Goal: Information Seeking & Learning: Learn about a topic

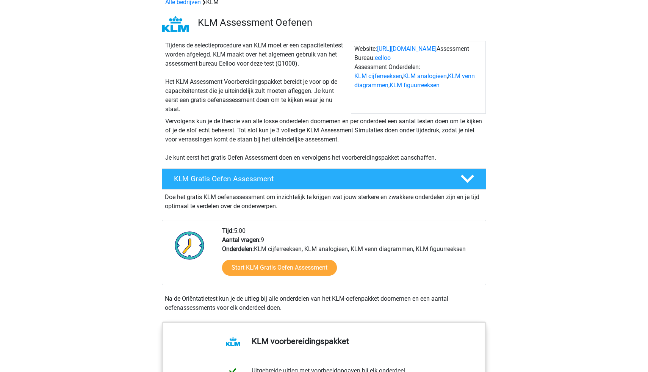
scroll to position [42, 0]
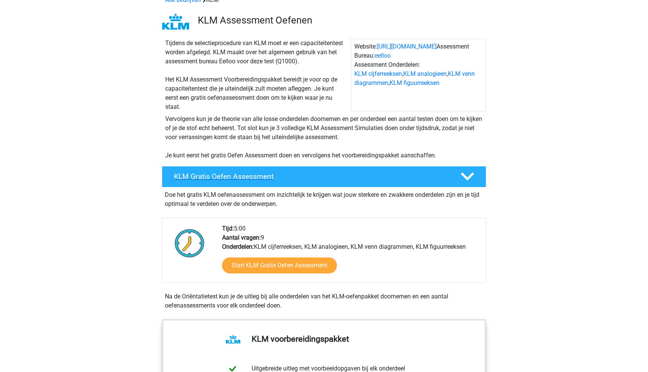
click at [431, 175] on h4 "KLM Gratis Oefen Assessment" at bounding box center [311, 176] width 274 height 9
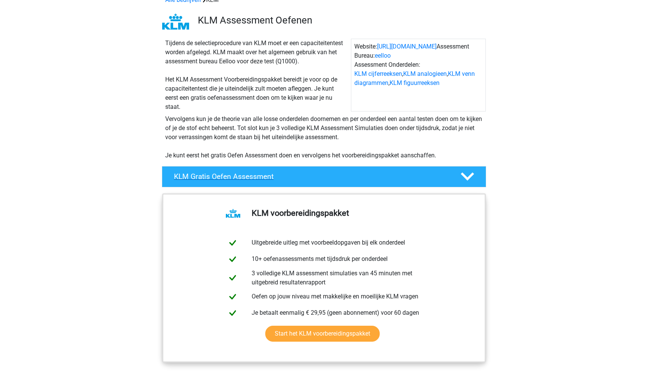
click at [469, 172] on icon at bounding box center [467, 176] width 13 height 13
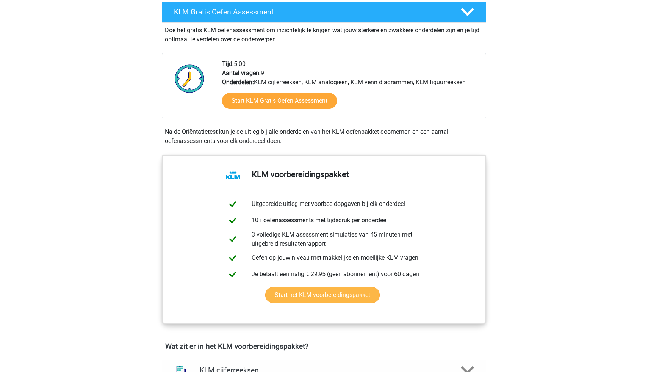
scroll to position [205, 0]
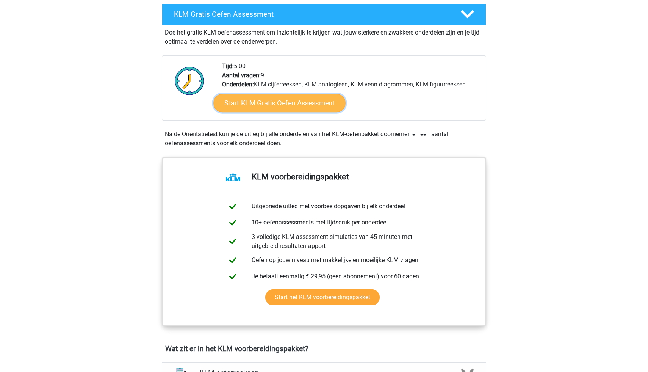
click at [259, 102] on link "Start KLM Gratis Oefen Assessment" at bounding box center [279, 103] width 132 height 18
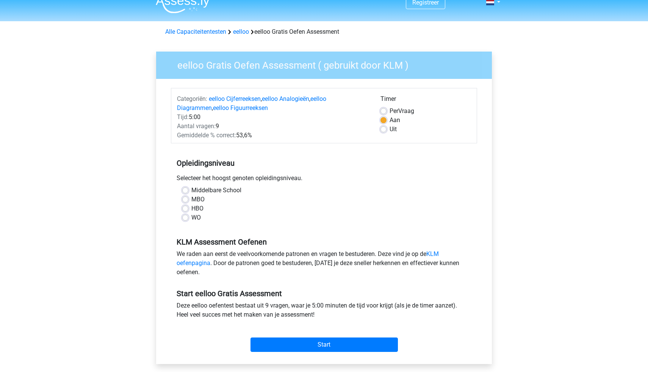
scroll to position [16, 0]
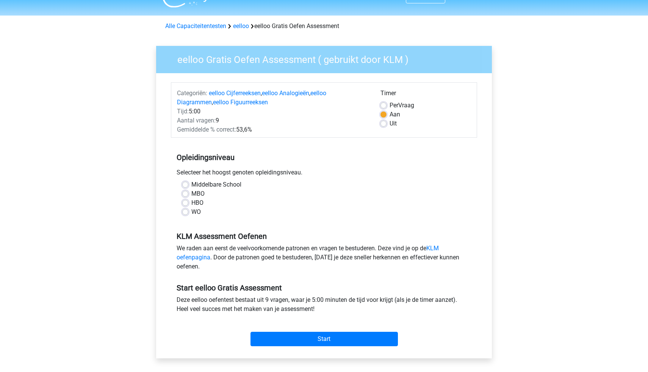
click at [191, 211] on label "WO" at bounding box center [195, 211] width 9 height 9
click at [184, 211] on input "WO" at bounding box center [185, 211] width 6 height 8
radio input "true"
click at [292, 338] on input "Start" at bounding box center [323, 338] width 147 height 14
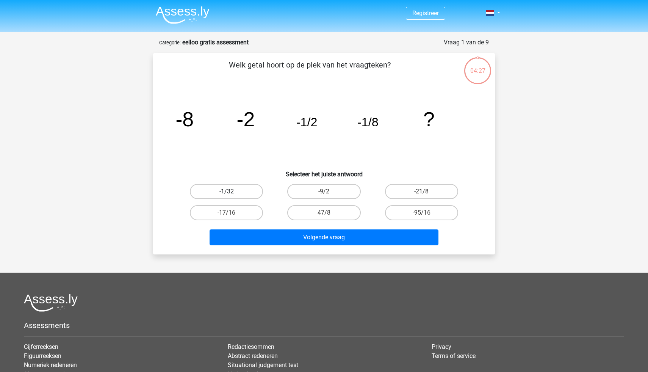
click at [230, 188] on label "-1/32" at bounding box center [226, 191] width 73 height 15
click at [230, 191] on input "-1/32" at bounding box center [229, 193] width 5 height 5
radio input "true"
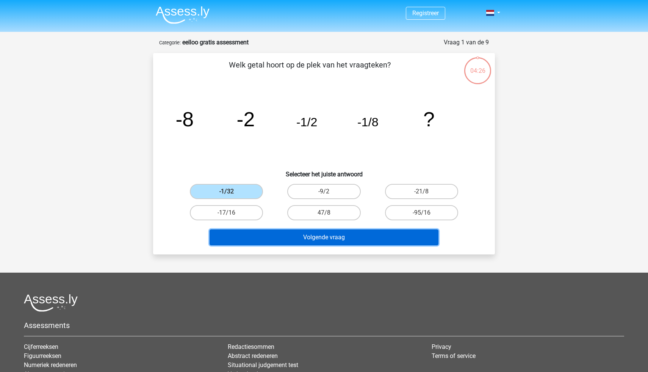
click at [358, 239] on button "Volgende vraag" at bounding box center [323, 237] width 229 height 16
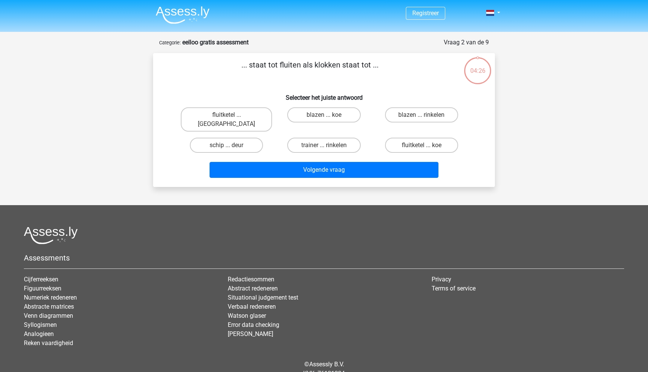
scroll to position [24, 0]
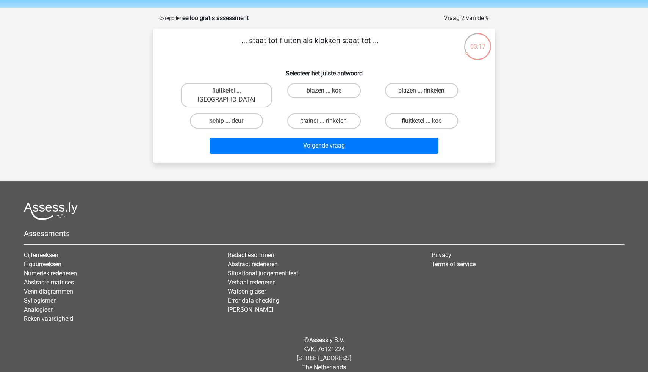
click at [422, 88] on label "blazen ... rinkelen" at bounding box center [421, 90] width 73 height 15
click at [422, 91] on input "blazen ... rinkelen" at bounding box center [423, 93] width 5 height 5
radio input "true"
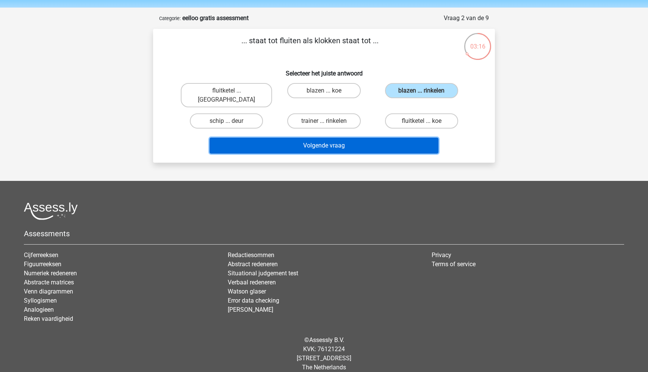
click at [385, 138] on button "Volgende vraag" at bounding box center [323, 146] width 229 height 16
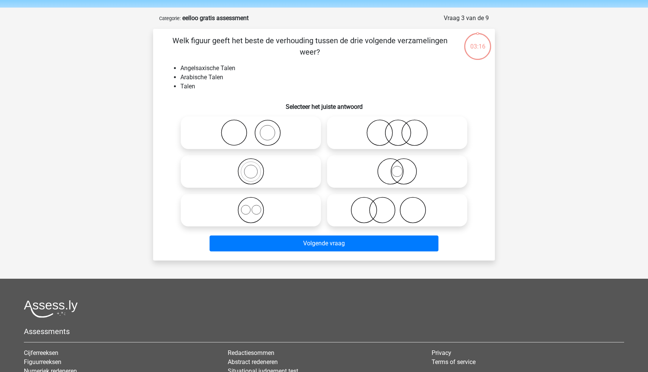
scroll to position [38, 0]
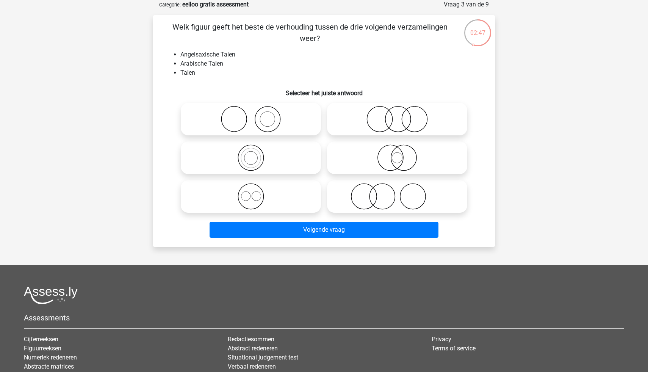
click at [404, 158] on icon at bounding box center [397, 157] width 134 height 27
click at [402, 154] on input "radio" at bounding box center [399, 151] width 5 height 5
radio input "true"
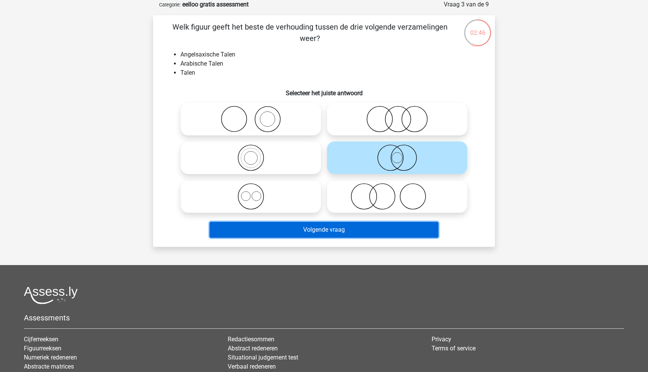
click at [366, 231] on button "Volgende vraag" at bounding box center [323, 230] width 229 height 16
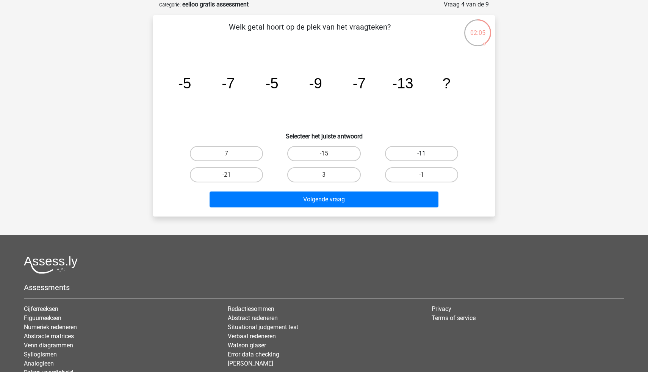
click at [417, 155] on label "-11" at bounding box center [421, 153] width 73 height 15
click at [421, 155] on input "-11" at bounding box center [423, 155] width 5 height 5
radio input "true"
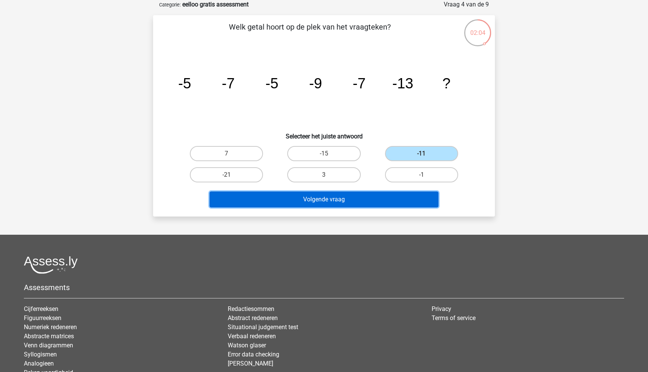
click at [380, 200] on button "Volgende vraag" at bounding box center [323, 199] width 229 height 16
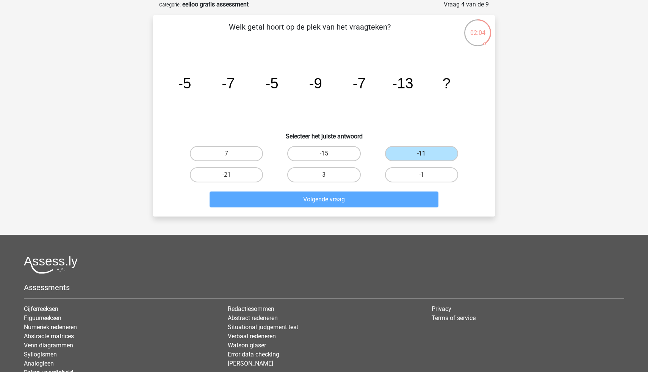
scroll to position [24, 0]
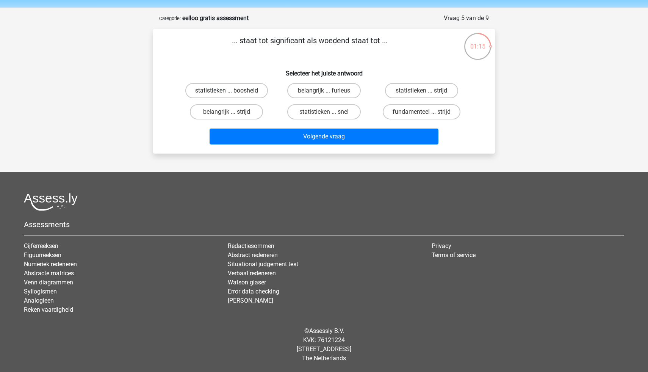
click at [229, 90] on label "statistieken ... boosheid" at bounding box center [226, 90] width 83 height 15
click at [229, 91] on input "statistieken ... boosheid" at bounding box center [229, 93] width 5 height 5
radio input "true"
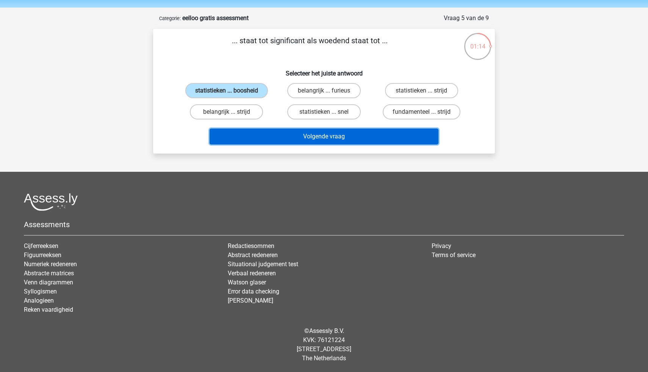
click at [336, 135] on button "Volgende vraag" at bounding box center [323, 136] width 229 height 16
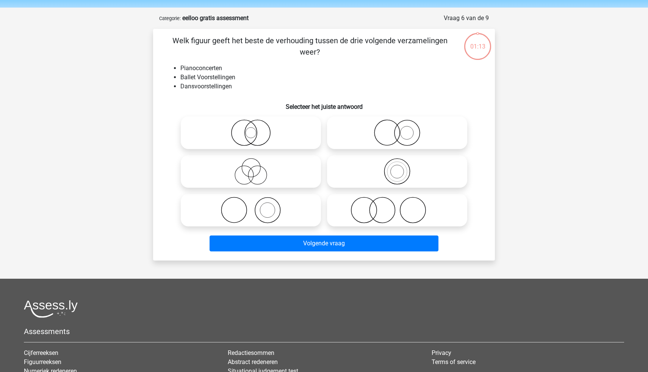
scroll to position [38, 0]
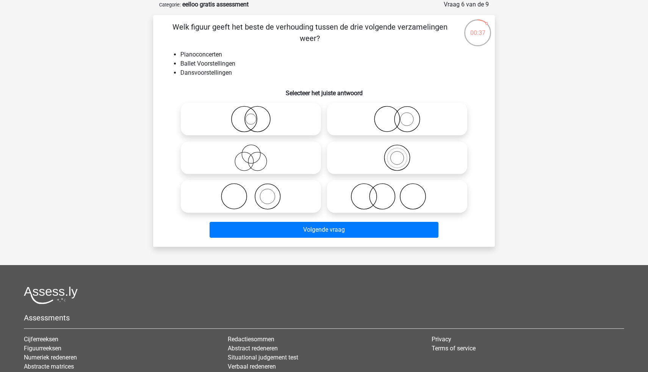
click at [403, 118] on icon at bounding box center [397, 119] width 134 height 27
click at [402, 115] on input "radio" at bounding box center [399, 112] width 5 height 5
radio input "true"
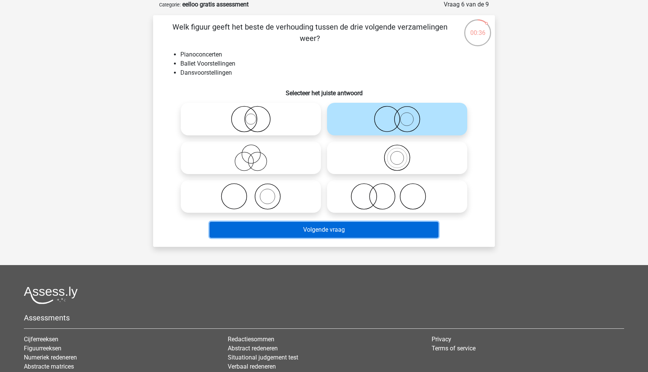
click at [373, 234] on button "Volgende vraag" at bounding box center [323, 230] width 229 height 16
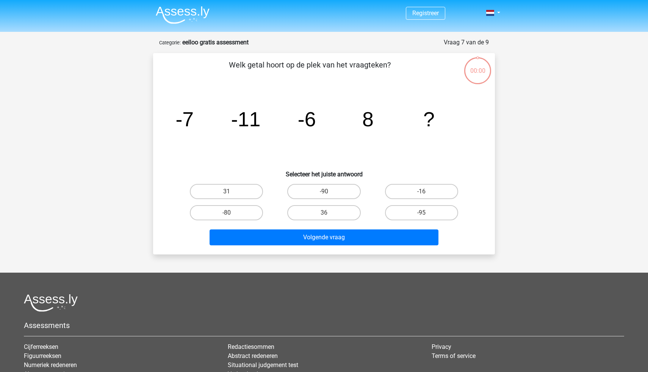
scroll to position [38, 0]
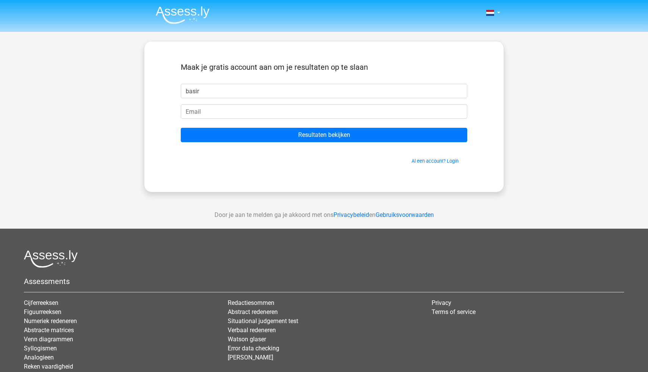
type input "basir"
click at [282, 103] on form "Maak je gratis account aan om je resultaten op te slaan basir Resultaten bekijk…" at bounding box center [324, 114] width 286 height 102
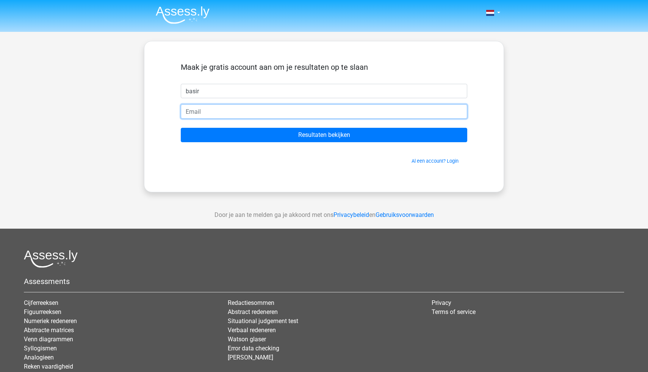
click at [282, 108] on input "email" at bounding box center [324, 111] width 286 height 14
type input "[EMAIL_ADDRESS][DOMAIN_NAME]"
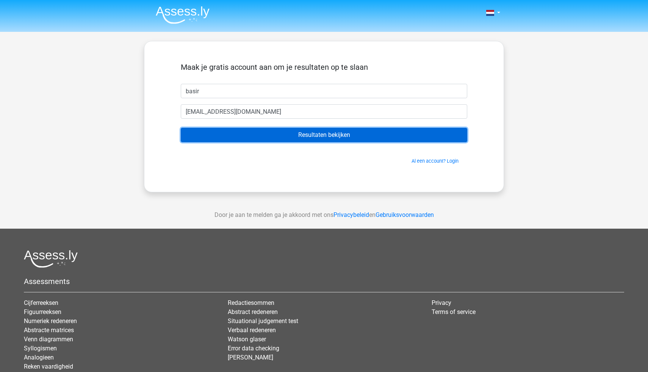
click at [299, 135] on input "Resultaten bekijken" at bounding box center [324, 135] width 286 height 14
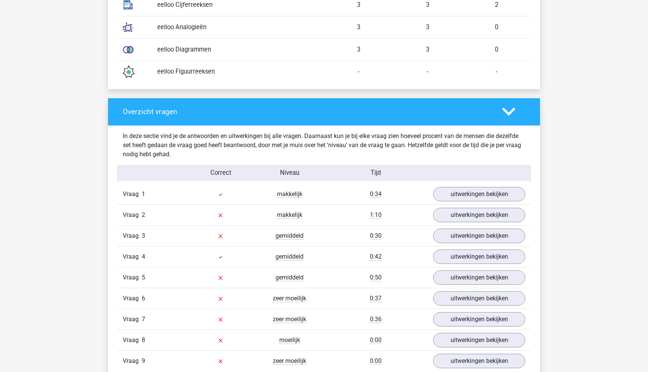
scroll to position [684, 0]
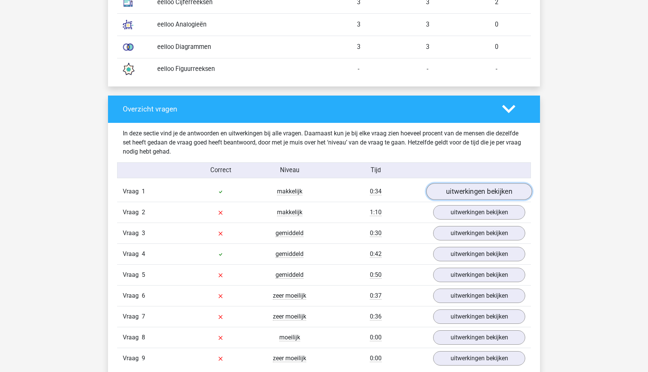
click at [462, 196] on link "uitwerkingen bekijken" at bounding box center [479, 191] width 106 height 17
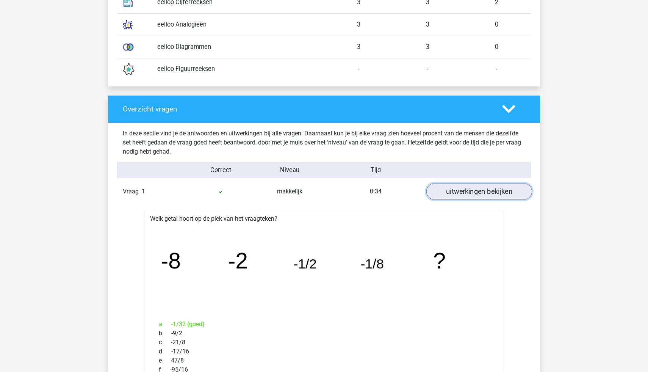
click at [462, 196] on link "uitwerkingen bekijken" at bounding box center [479, 191] width 106 height 17
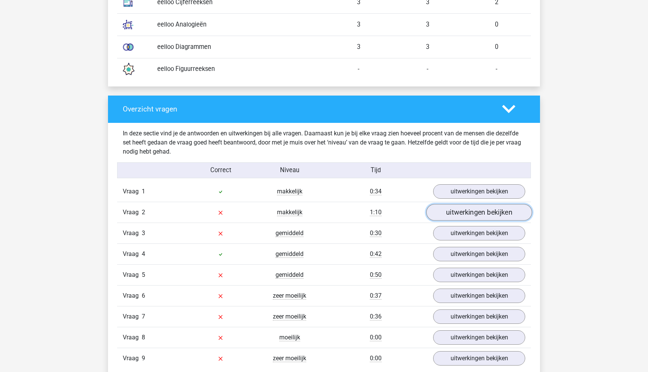
click at [460, 211] on link "uitwerkingen bekijken" at bounding box center [479, 212] width 106 height 17
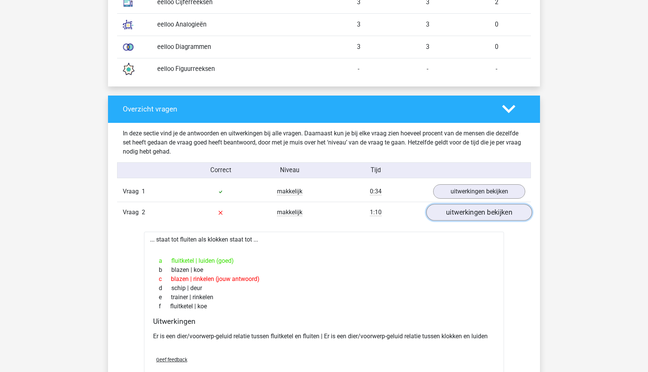
click at [460, 211] on link "uitwerkingen bekijken" at bounding box center [479, 212] width 106 height 17
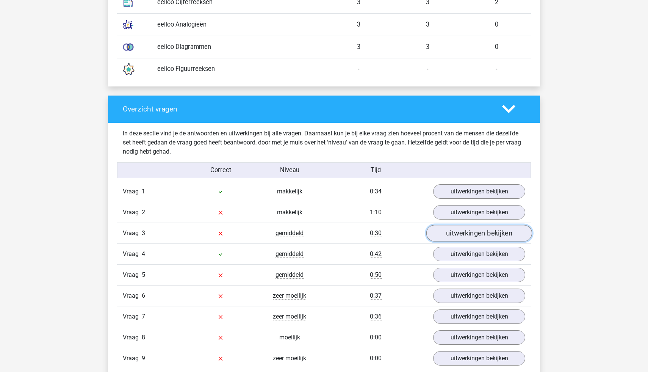
click at [461, 228] on link "uitwerkingen bekijken" at bounding box center [479, 233] width 106 height 17
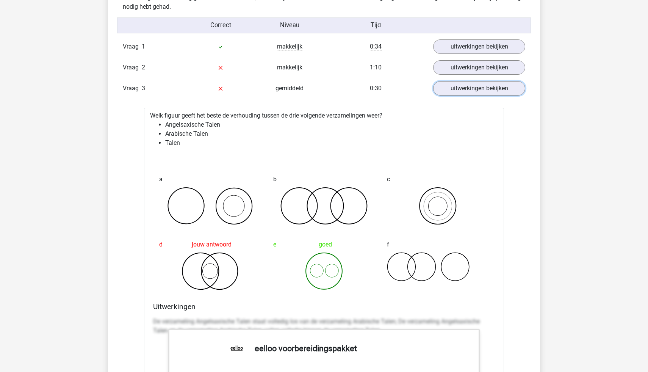
scroll to position [830, 0]
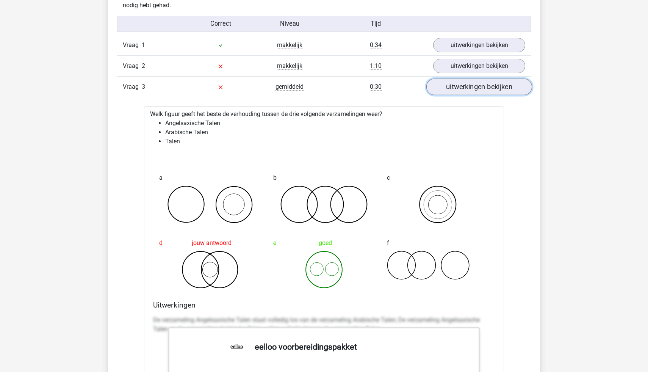
click at [483, 88] on link "uitwerkingen bekijken" at bounding box center [479, 86] width 106 height 17
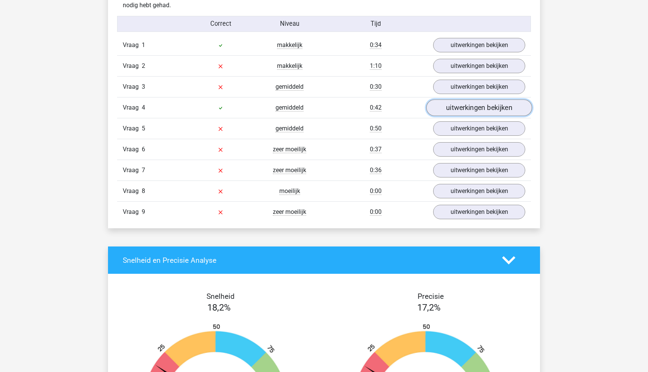
click at [477, 105] on link "uitwerkingen bekijken" at bounding box center [479, 107] width 106 height 17
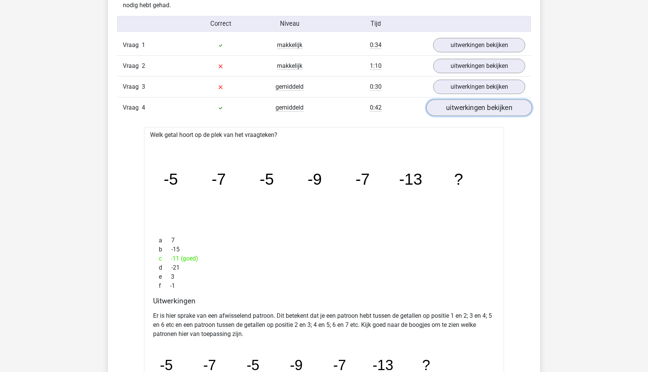
click at [477, 106] on link "uitwerkingen bekijken" at bounding box center [479, 107] width 106 height 17
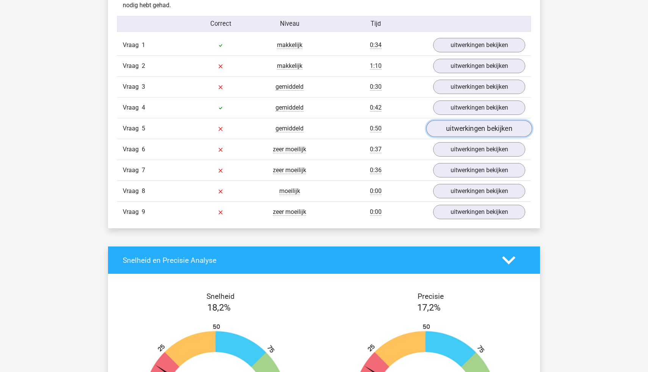
click at [469, 129] on link "uitwerkingen bekijken" at bounding box center [479, 128] width 106 height 17
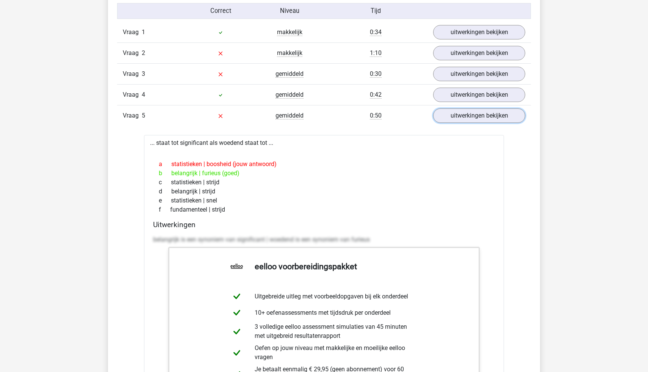
scroll to position [845, 0]
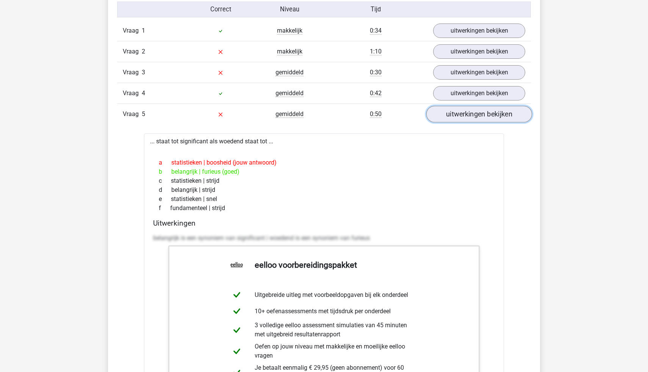
click at [496, 120] on link "uitwerkingen bekijken" at bounding box center [479, 114] width 106 height 17
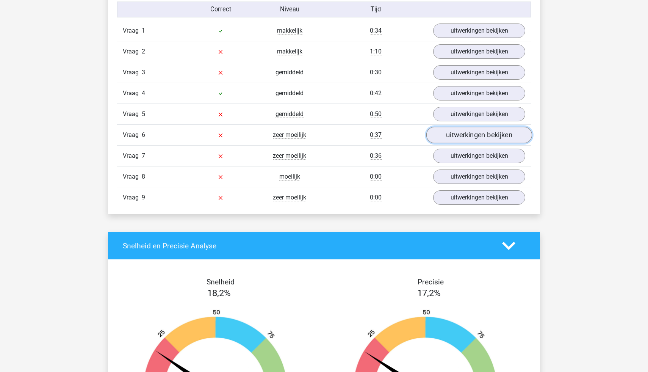
click at [488, 136] on link "uitwerkingen bekijken" at bounding box center [479, 135] width 106 height 17
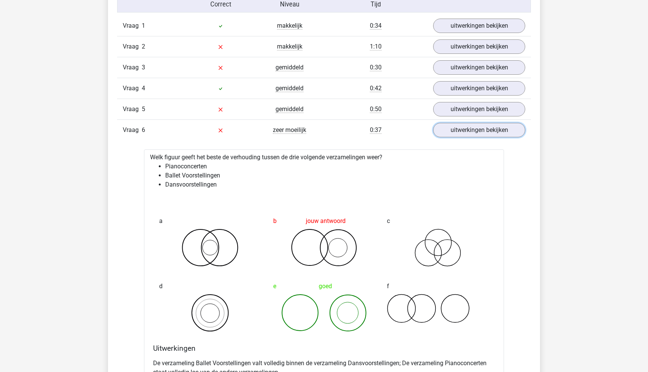
scroll to position [851, 0]
click at [486, 134] on link "uitwerkingen bekijken" at bounding box center [479, 128] width 106 height 17
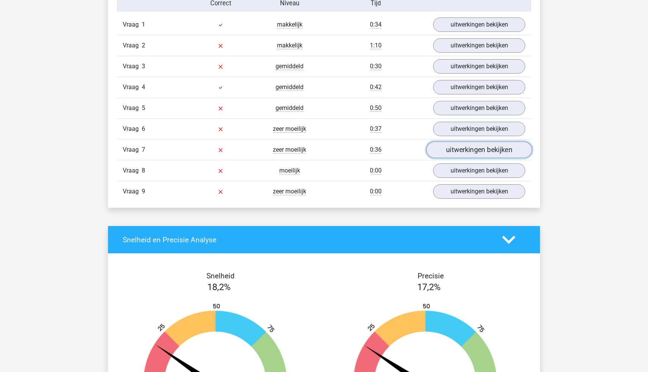
click at [480, 152] on link "uitwerkingen bekijken" at bounding box center [479, 149] width 106 height 17
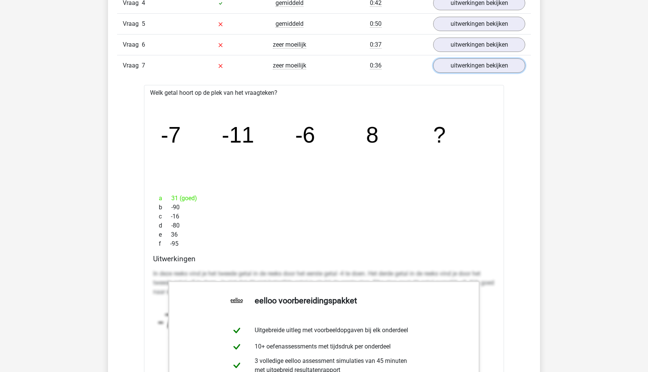
scroll to position [902, 0]
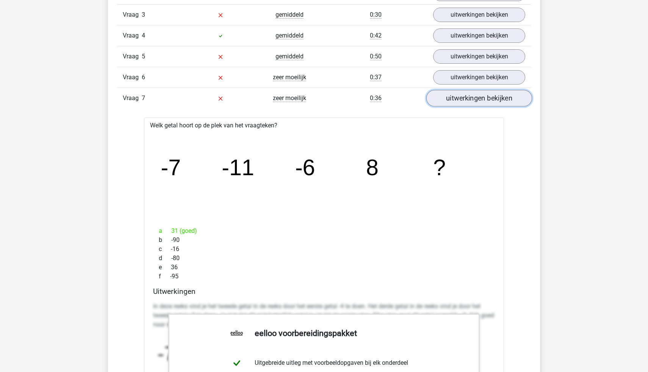
click at [464, 96] on link "uitwerkingen bekijken" at bounding box center [479, 98] width 106 height 17
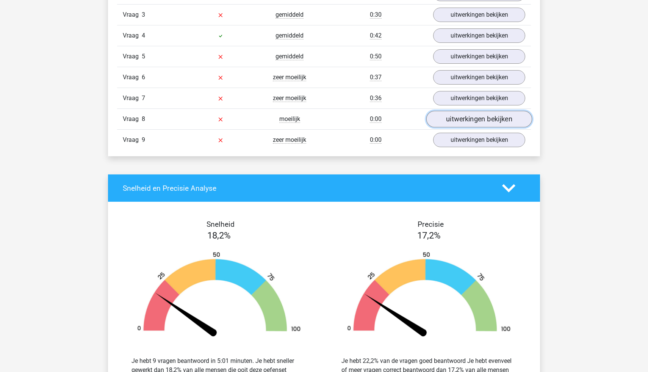
click at [453, 118] on link "uitwerkingen bekijken" at bounding box center [479, 119] width 106 height 17
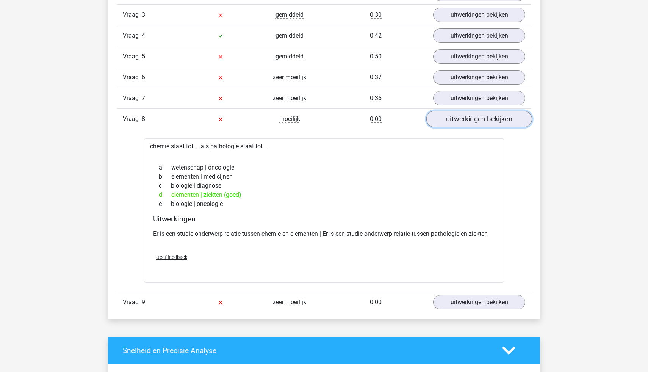
click at [461, 120] on link "uitwerkingen bekijken" at bounding box center [479, 119] width 106 height 17
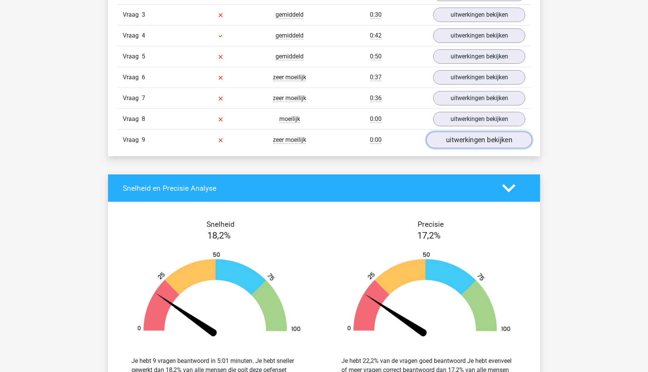
click at [462, 142] on link "uitwerkingen bekijken" at bounding box center [479, 139] width 106 height 17
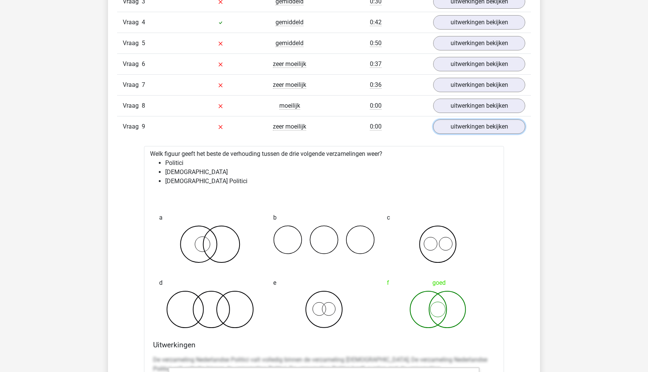
scroll to position [918, 0]
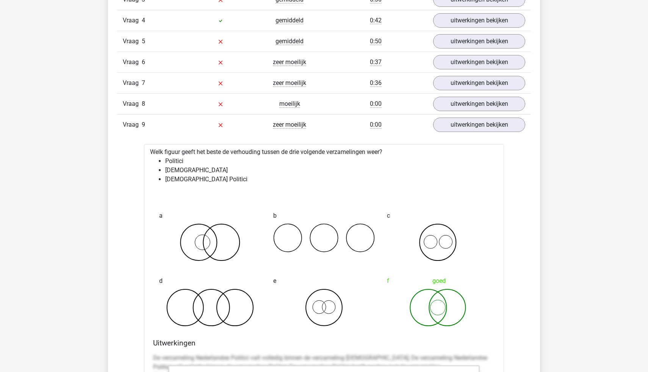
click at [466, 296] on icon at bounding box center [438, 307] width 102 height 38
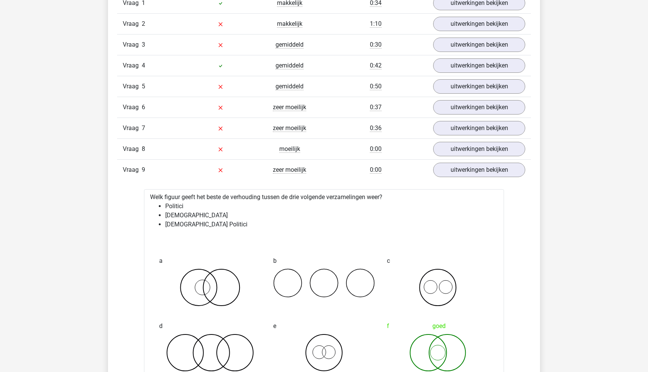
scroll to position [811, 0]
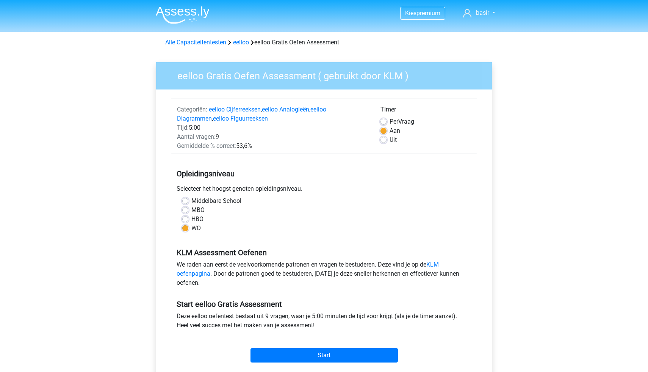
scroll to position [16, 0]
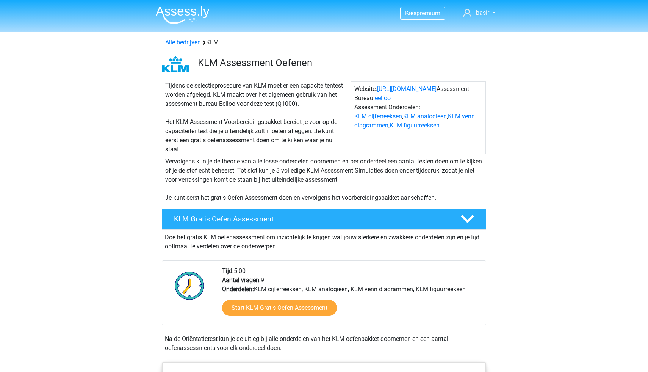
scroll to position [205, 0]
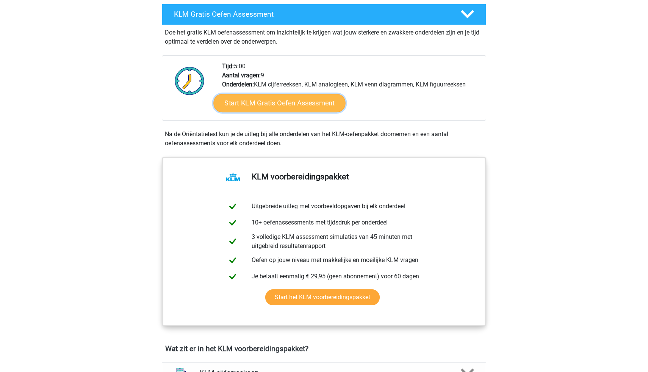
click at [289, 99] on link "Start KLM Gratis Oefen Assessment" at bounding box center [279, 103] width 132 height 18
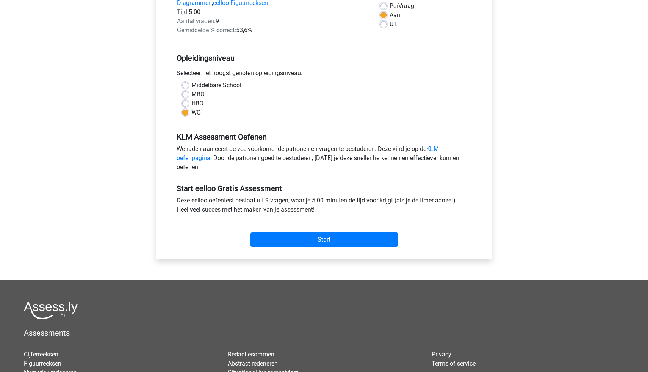
scroll to position [127, 0]
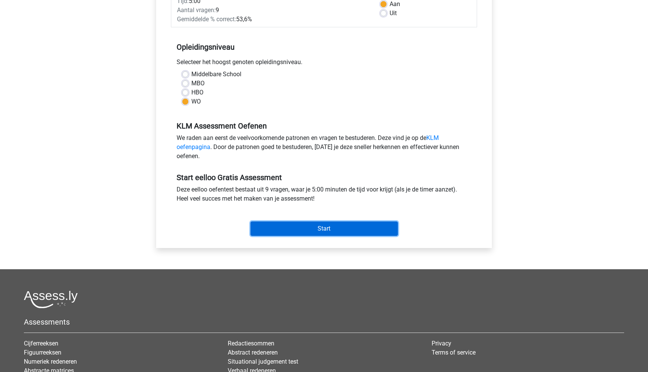
click at [303, 226] on input "Start" at bounding box center [323, 228] width 147 height 14
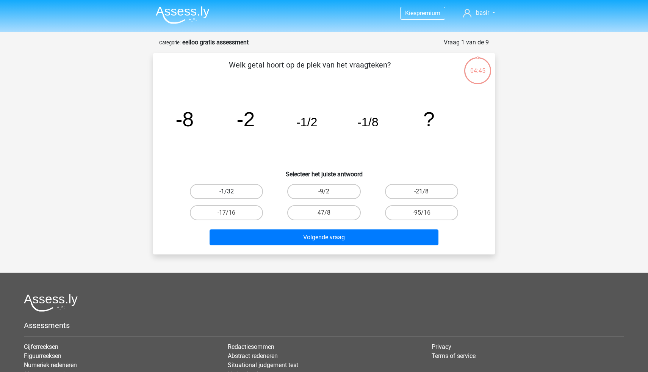
click at [226, 191] on label "-1/32" at bounding box center [226, 191] width 73 height 15
click at [227, 191] on input "-1/32" at bounding box center [229, 193] width 5 height 5
radio input "true"
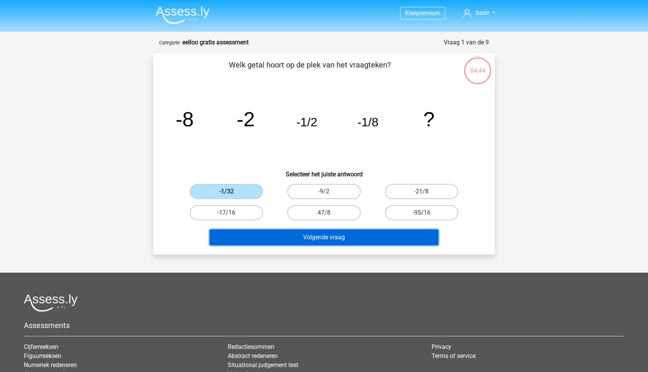
click at [321, 236] on button "Volgende vraag" at bounding box center [323, 237] width 229 height 16
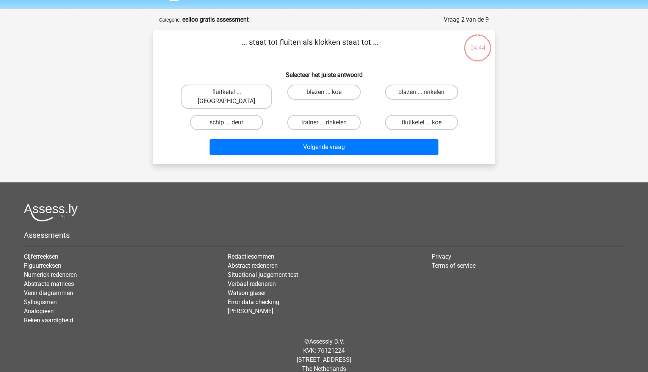
scroll to position [24, 0]
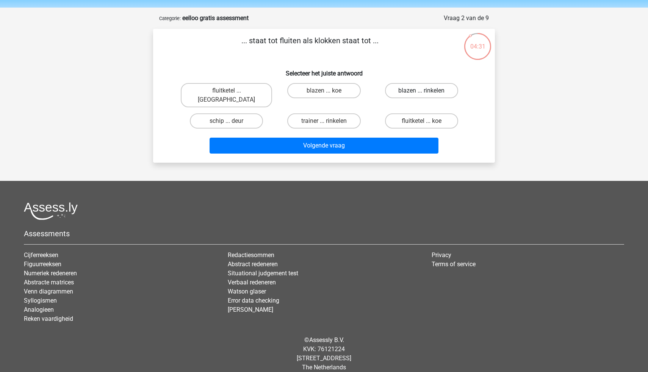
click at [417, 87] on label "blazen ... rinkelen" at bounding box center [421, 90] width 73 height 15
click at [421, 91] on input "blazen ... rinkelen" at bounding box center [423, 93] width 5 height 5
radio input "true"
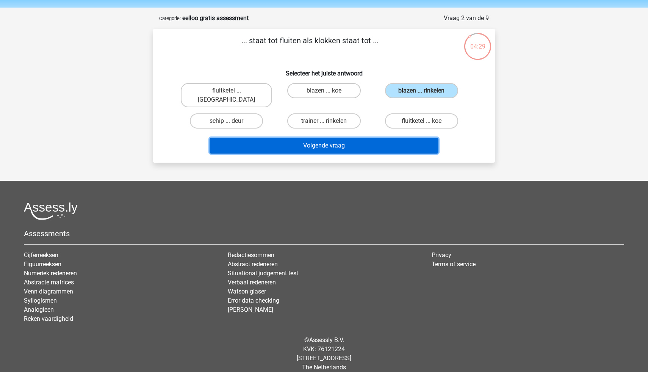
click at [375, 138] on button "Volgende vraag" at bounding box center [323, 146] width 229 height 16
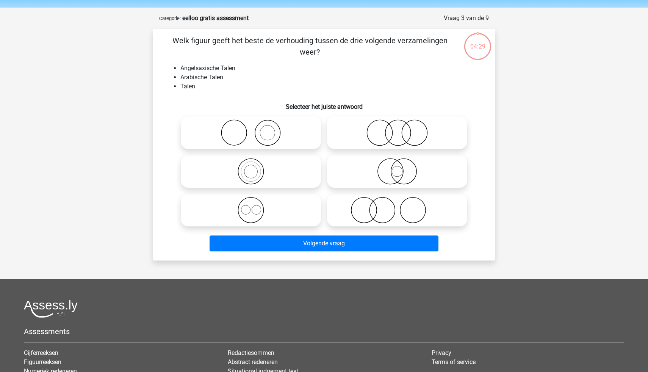
scroll to position [38, 0]
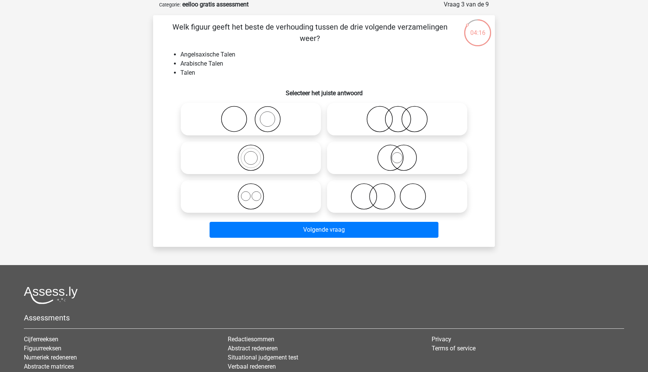
click at [251, 197] on icon at bounding box center [251, 196] width 134 height 27
click at [251, 192] on input "radio" at bounding box center [253, 190] width 5 height 5
radio input "true"
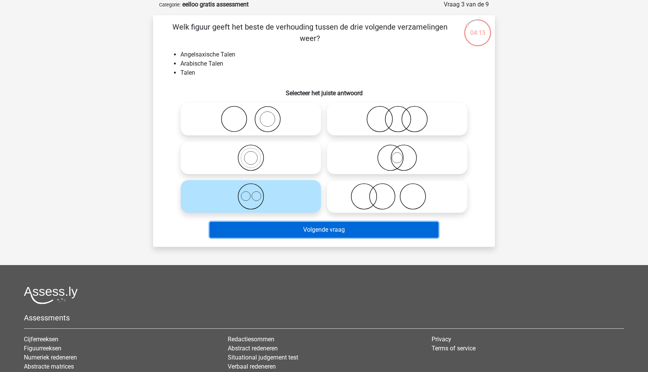
click at [335, 233] on button "Volgende vraag" at bounding box center [323, 230] width 229 height 16
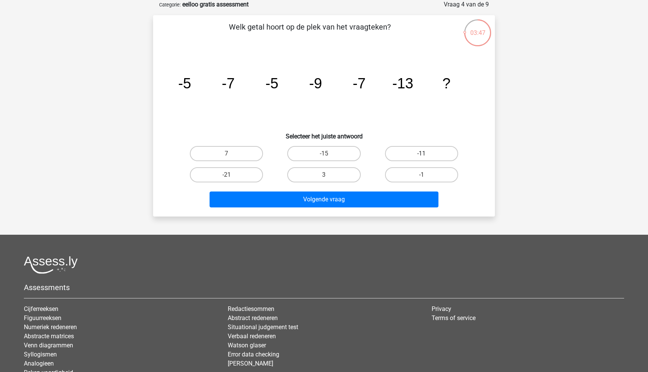
click at [433, 153] on label "-11" at bounding box center [421, 153] width 73 height 15
click at [426, 153] on input "-11" at bounding box center [423, 155] width 5 height 5
radio input "true"
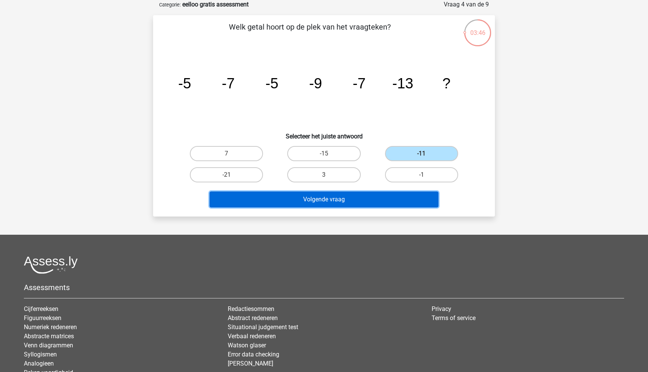
click at [393, 202] on button "Volgende vraag" at bounding box center [323, 199] width 229 height 16
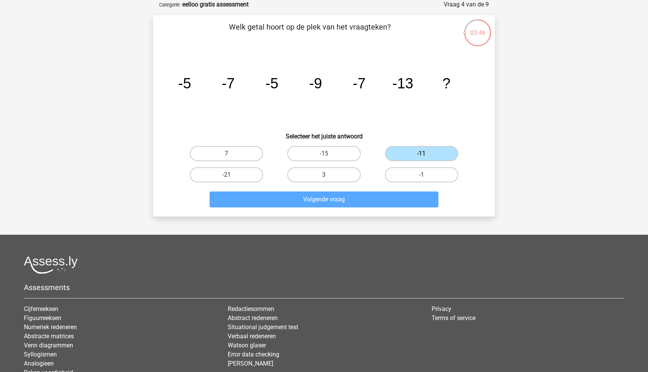
scroll to position [24, 0]
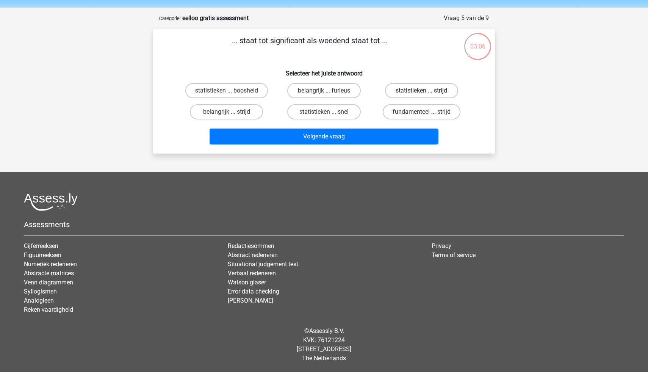
click at [438, 90] on label "statistieken ... strijd" at bounding box center [421, 90] width 73 height 15
click at [426, 91] on input "statistieken ... strijd" at bounding box center [423, 93] width 5 height 5
radio input "true"
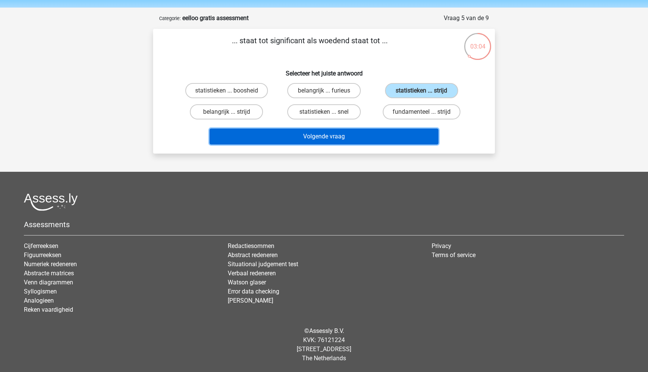
click at [397, 136] on button "Volgende vraag" at bounding box center [323, 136] width 229 height 16
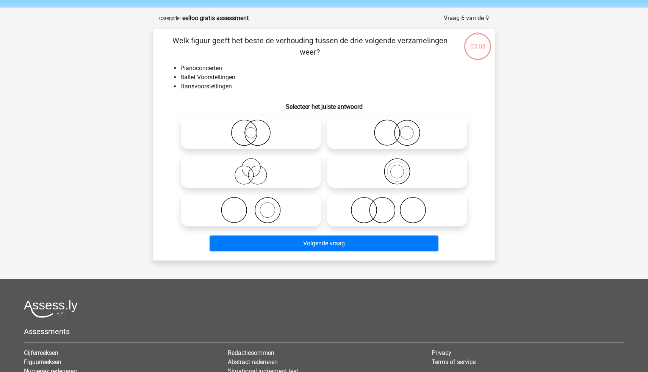
scroll to position [38, 0]
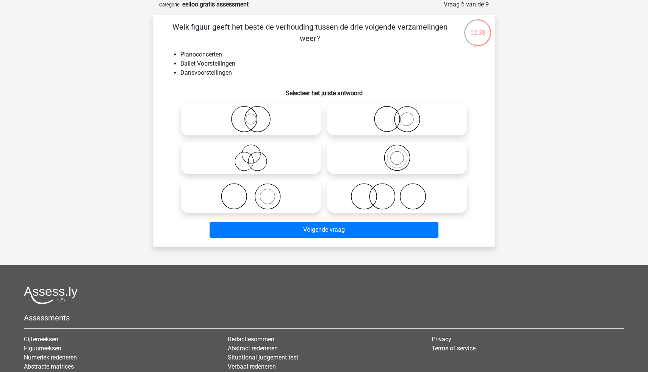
click at [268, 197] on icon at bounding box center [251, 196] width 134 height 27
click at [256, 192] on input "radio" at bounding box center [253, 190] width 5 height 5
radio input "true"
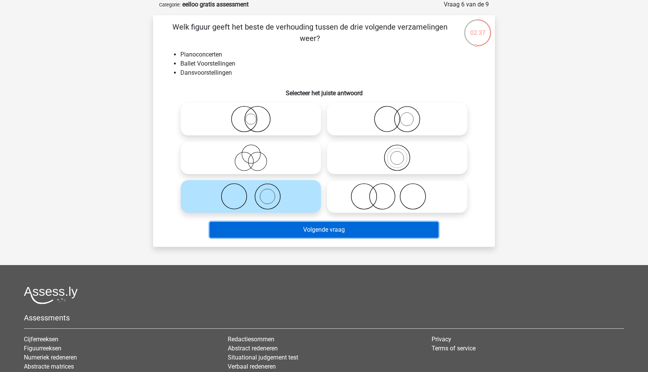
click at [318, 233] on button "Volgende vraag" at bounding box center [323, 230] width 229 height 16
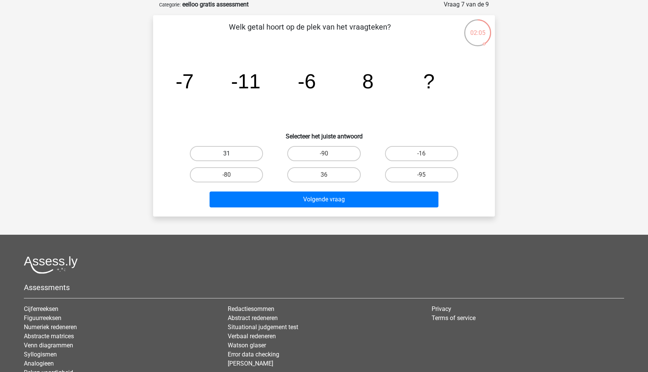
click at [238, 152] on label "31" at bounding box center [226, 153] width 73 height 15
click at [231, 153] on input "31" at bounding box center [229, 155] width 5 height 5
radio input "true"
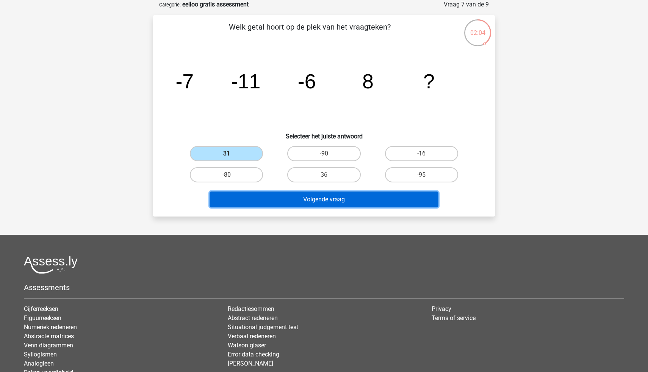
click at [325, 196] on button "Volgende vraag" at bounding box center [323, 199] width 229 height 16
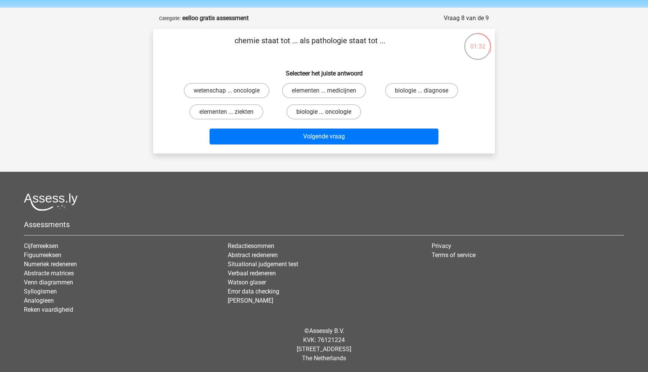
click at [323, 112] on label "biologie ... oncologie" at bounding box center [323, 111] width 75 height 15
click at [324, 112] on input "biologie ... oncologie" at bounding box center [326, 114] width 5 height 5
radio input "true"
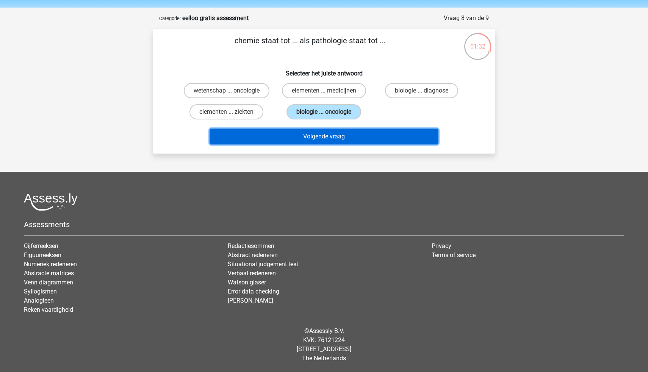
click at [329, 141] on button "Volgende vraag" at bounding box center [323, 136] width 229 height 16
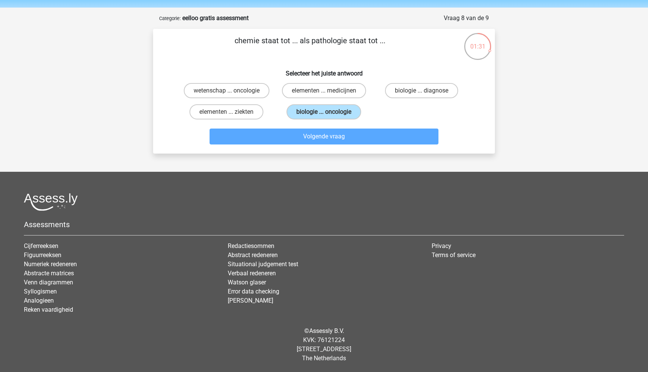
scroll to position [38, 0]
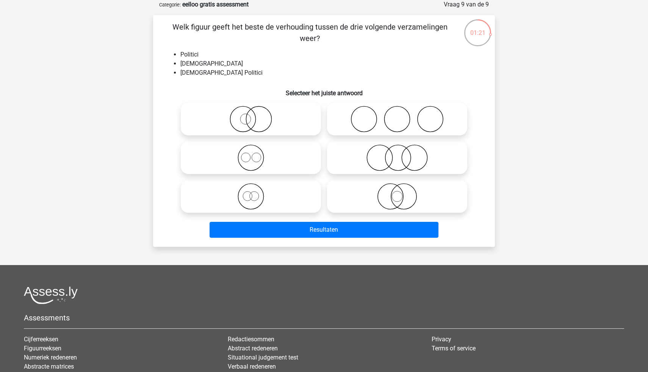
click at [405, 192] on icon at bounding box center [397, 196] width 134 height 27
click at [402, 192] on input "radio" at bounding box center [399, 190] width 5 height 5
radio input "true"
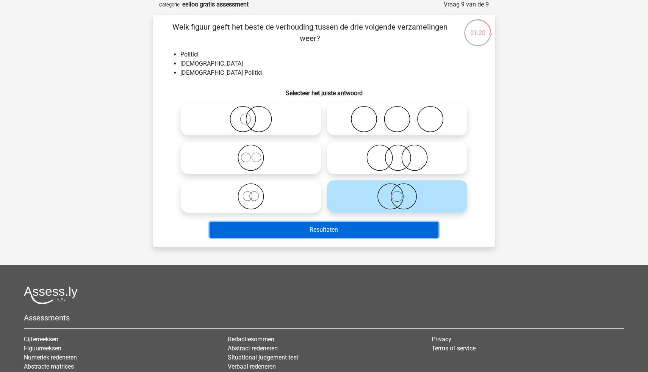
click at [389, 225] on button "Resultaten" at bounding box center [323, 230] width 229 height 16
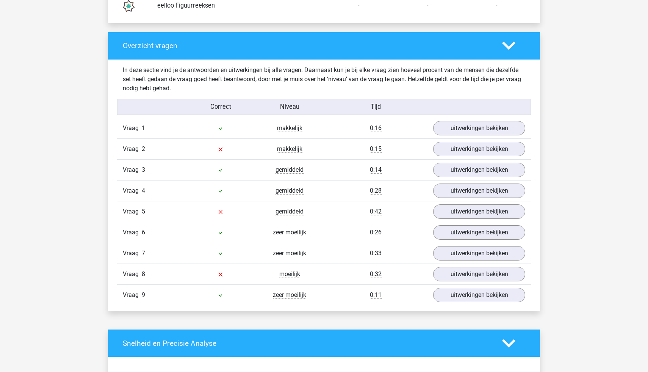
scroll to position [750, 0]
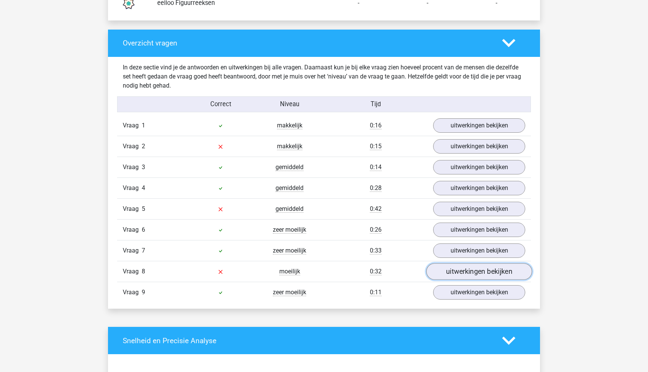
click at [468, 274] on link "uitwerkingen bekijken" at bounding box center [479, 271] width 106 height 17
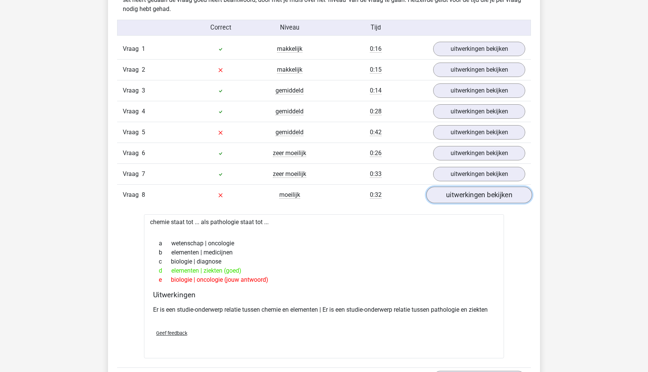
scroll to position [830, 0]
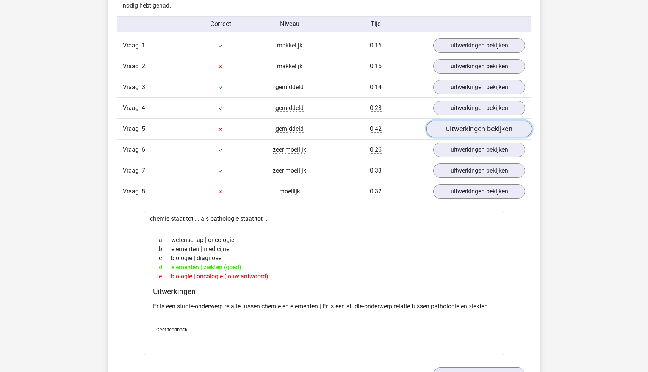
click at [467, 130] on link "uitwerkingen bekijken" at bounding box center [479, 128] width 106 height 17
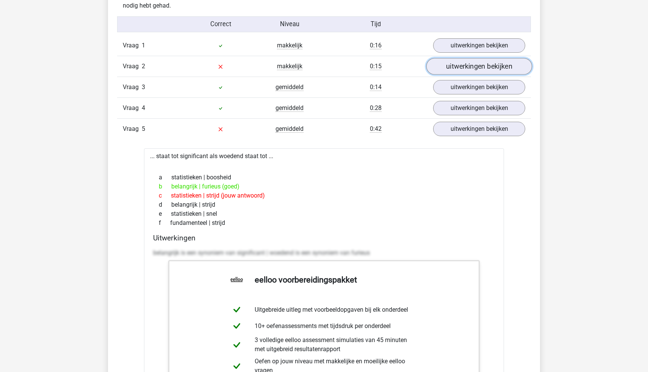
click at [458, 69] on link "uitwerkingen bekijken" at bounding box center [479, 66] width 106 height 17
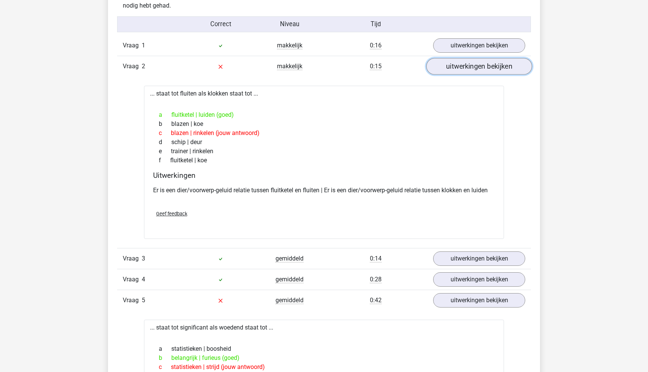
click at [458, 69] on link "uitwerkingen bekijken" at bounding box center [479, 66] width 106 height 17
